Goal: Information Seeking & Learning: Learn about a topic

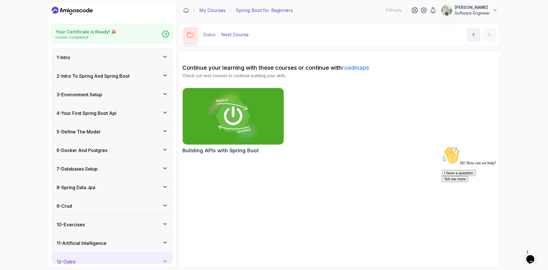
click at [217, 11] on link "My Courses" at bounding box center [212, 10] width 26 height 7
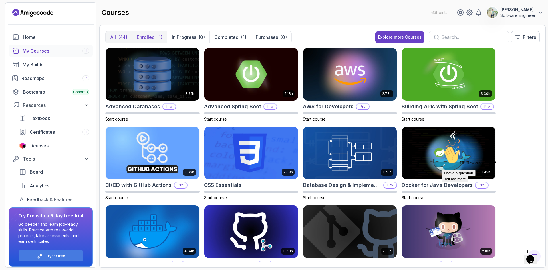
click at [146, 35] on p "Enrolled" at bounding box center [146, 37] width 18 height 7
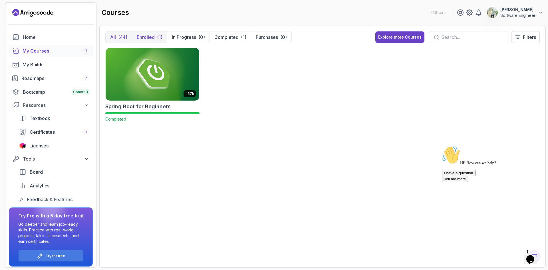
click at [131, 36] on button "All (44)" at bounding box center [119, 36] width 26 height 11
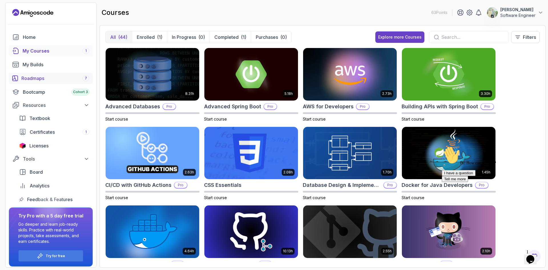
click at [49, 79] on div "Roadmaps 7" at bounding box center [55, 78] width 68 height 7
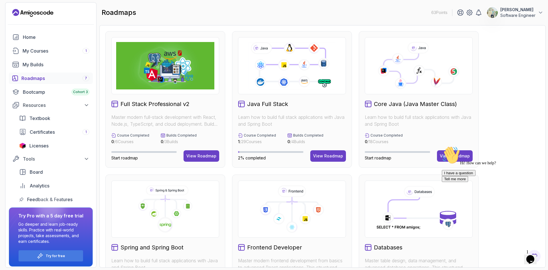
drag, startPoint x: 21, startPoint y: 17, endPoint x: 524, endPoint y: 136, distance: 517.0
click at [524, 136] on div "Full Stack Professional v2 Master modern full-stack development with React, Nod…" at bounding box center [322, 242] width 434 height 423
click at [448, 154] on div "Hi! How can we help? I have a question Tell me more" at bounding box center [493, 164] width 103 height 36
click at [455, 156] on div "Hi! How can we help? I have a question Tell me more" at bounding box center [493, 164] width 103 height 36
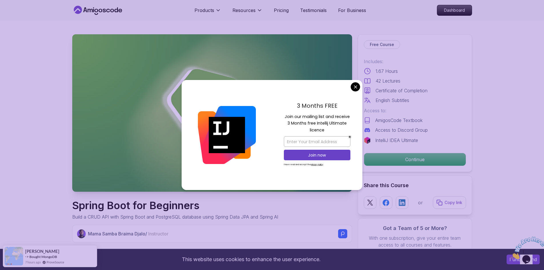
click at [357, 82] on div "3 Months FREE Join our mailing list and receive 3 Months free Intellij Ultimate…" at bounding box center [317, 135] width 90 height 110
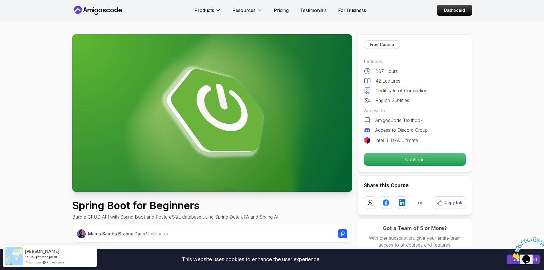
click at [406, 166] on div "Continue" at bounding box center [415, 159] width 102 height 13
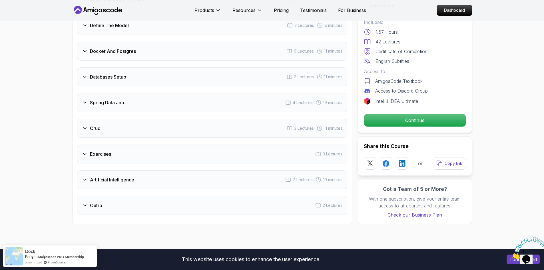
scroll to position [828, 0]
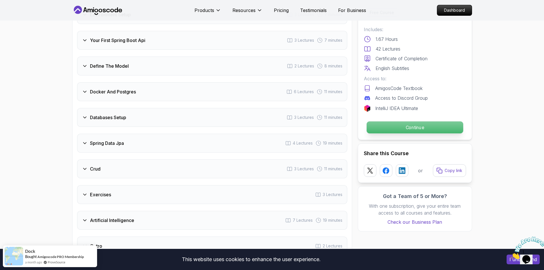
click at [414, 133] on p "Continue" at bounding box center [414, 127] width 96 height 12
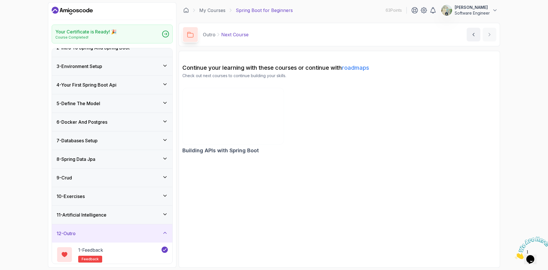
scroll to position [29, 0]
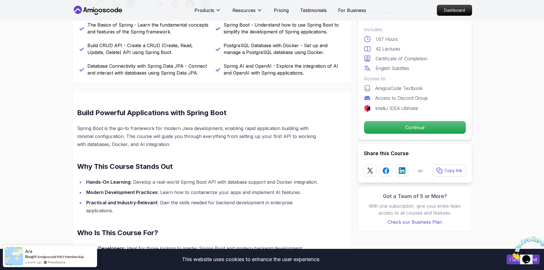
scroll to position [242, 0]
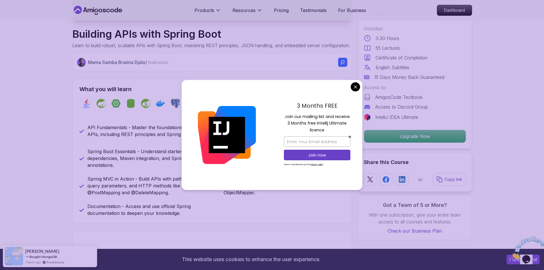
scroll to position [57, 0]
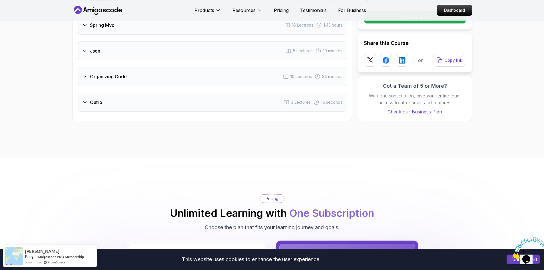
scroll to position [1142, 0]
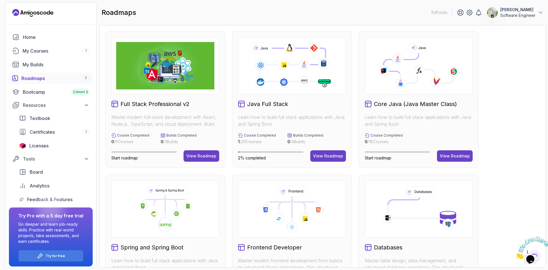
click at [507, 71] on div "Full Stack Professional v2 Master modern full-stack development with React, Nod…" at bounding box center [322, 242] width 434 height 423
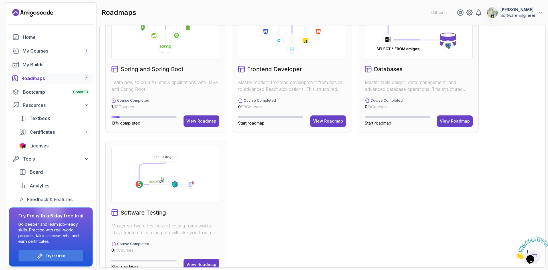
scroll to position [193, 0]
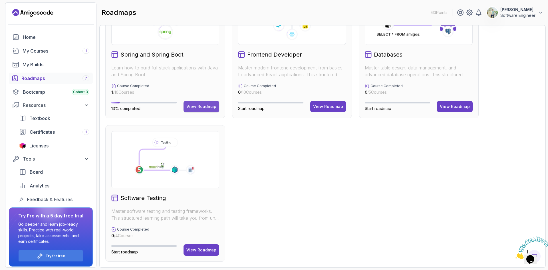
click at [192, 104] on div "View Roadmap" at bounding box center [201, 107] width 30 height 6
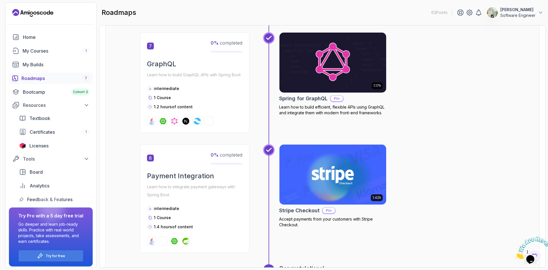
scroll to position [963, 0]
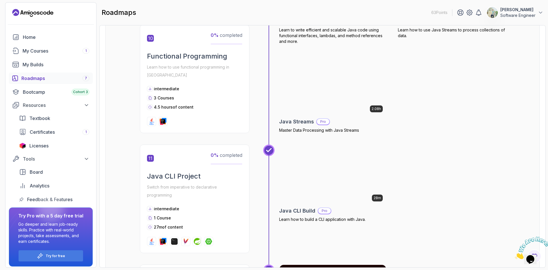
scroll to position [1261, 0]
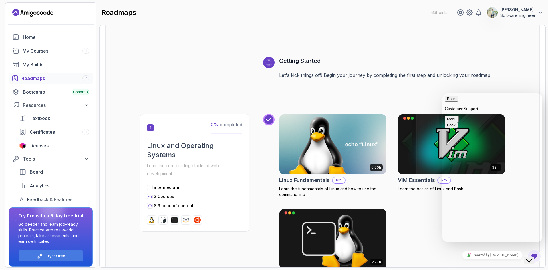
scroll to position [57, 0]
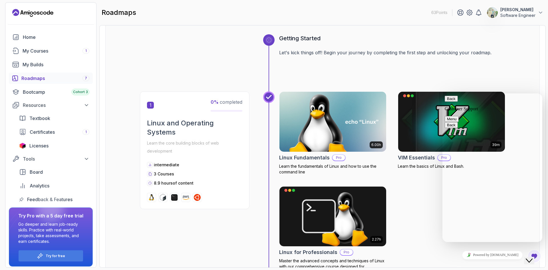
click at [534, 260] on button "Close Chat This icon closes the chat window." at bounding box center [529, 260] width 10 height 7
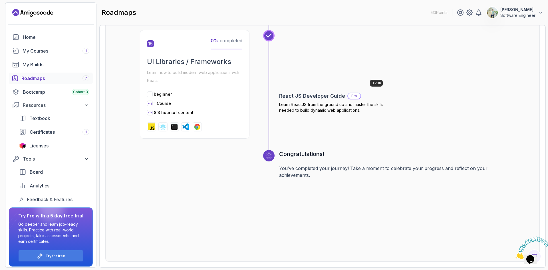
scroll to position [2229, 0]
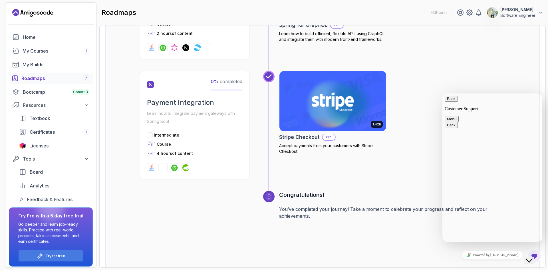
scroll to position [963, 0]
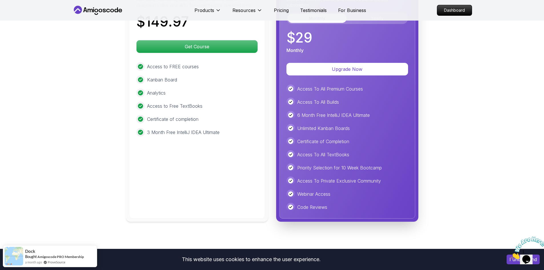
scroll to position [1342, 0]
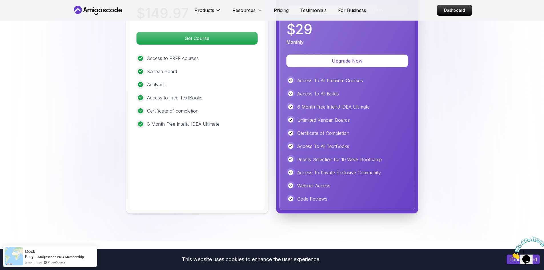
click at [92, 9] on icon at bounding box center [97, 10] width 51 height 9
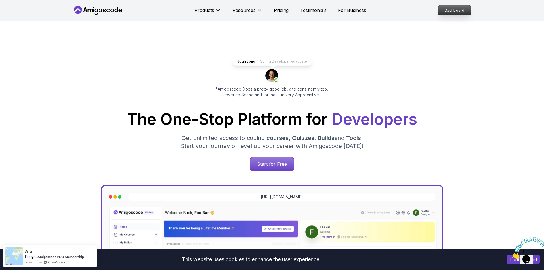
click at [446, 13] on p "Dashboard" at bounding box center [454, 10] width 33 height 10
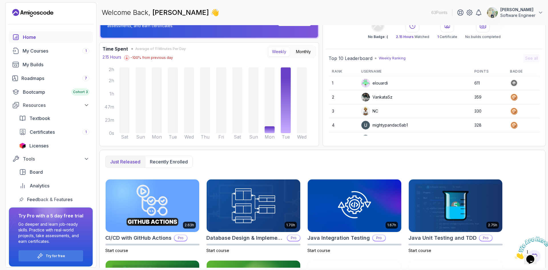
scroll to position [3, 0]
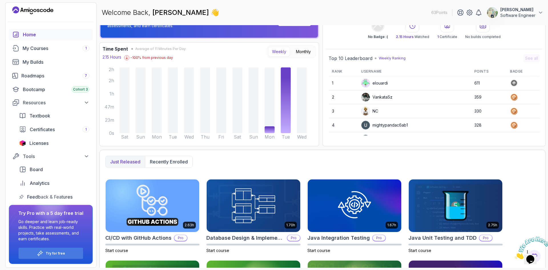
click at [529, 257] on img at bounding box center [532, 247] width 35 height 23
